Goal: Navigation & Orientation: Find specific page/section

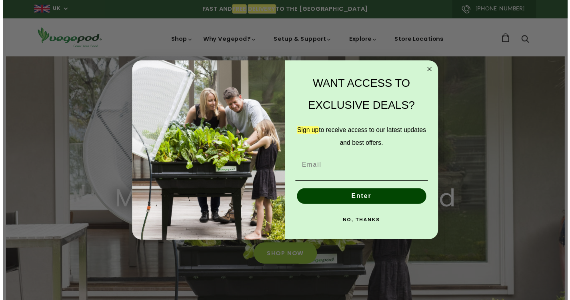
scroll to position [0, 110]
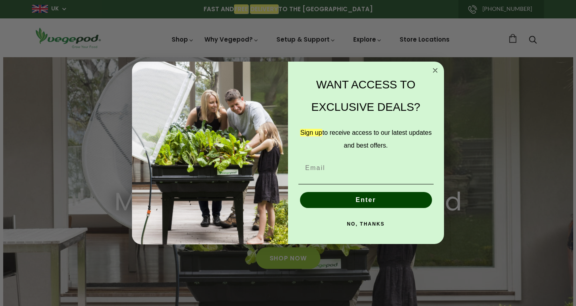
click at [436, 71] on circle "Close dialog" at bounding box center [435, 70] width 9 height 9
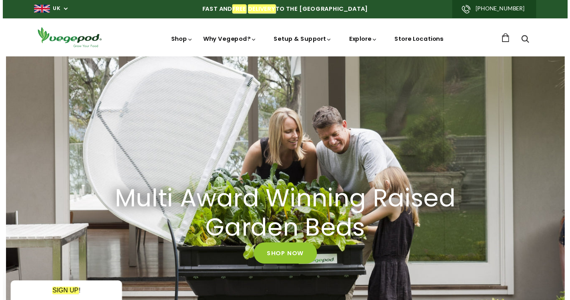
scroll to position [0, 136]
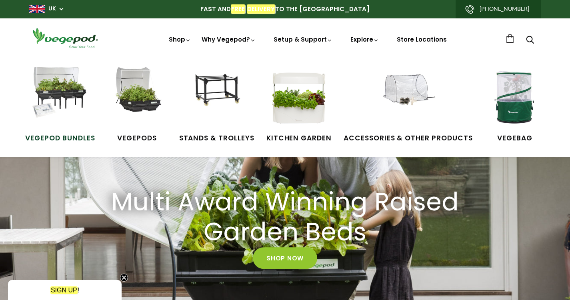
click at [78, 136] on span "Vegepod Bundles" at bounding box center [60, 138] width 70 height 10
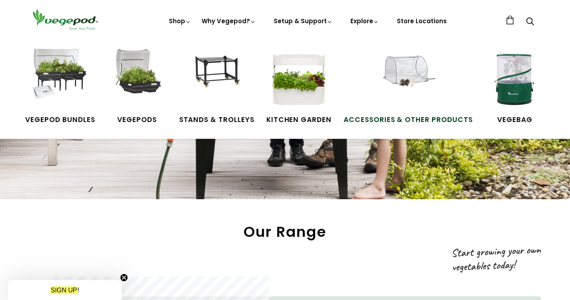
scroll to position [0, 271]
click at [409, 119] on span "Accessories & Other Products" at bounding box center [407, 120] width 129 height 10
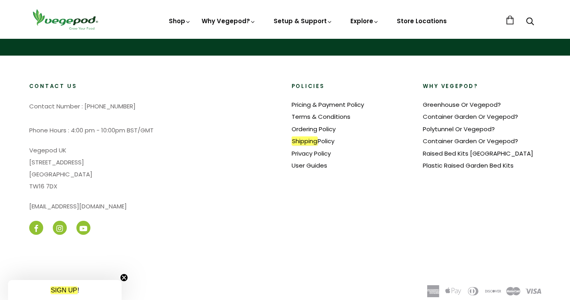
scroll to position [0, 401]
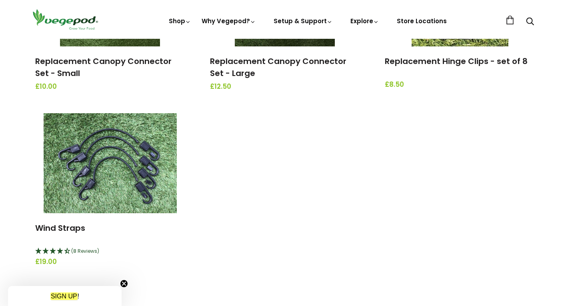
scroll to position [1159, 0]
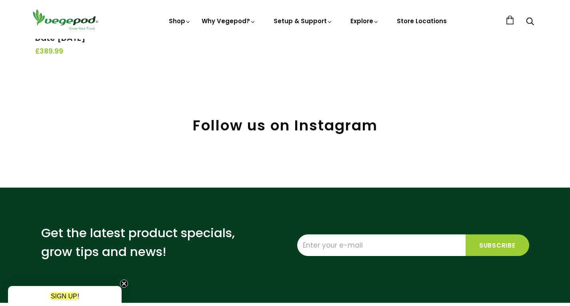
scroll to position [560, 0]
